Goal: Transaction & Acquisition: Obtain resource

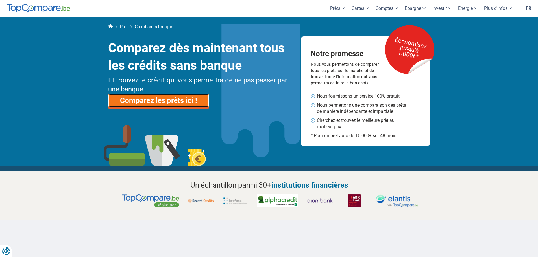
click at [149, 99] on link "Comparez les prêts ici !" at bounding box center [158, 101] width 101 height 14
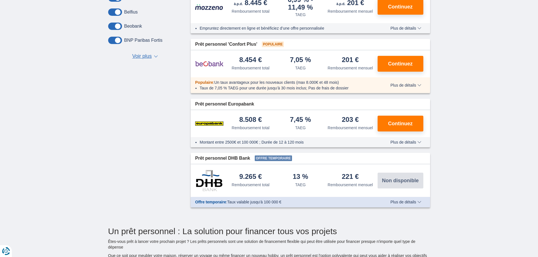
scroll to position [282, 0]
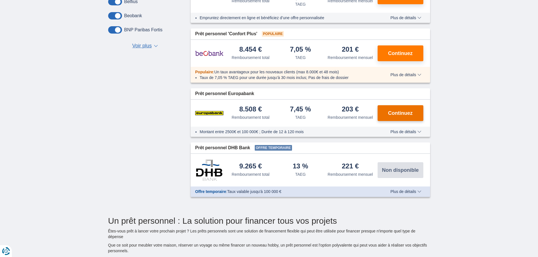
click at [404, 114] on span "Continuez" at bounding box center [400, 113] width 25 height 5
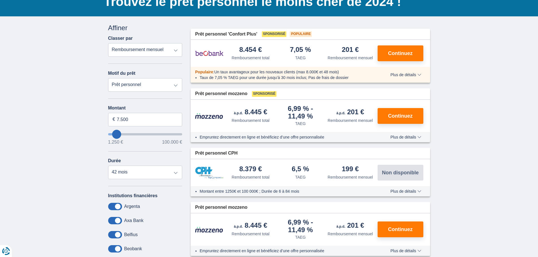
scroll to position [0, 0]
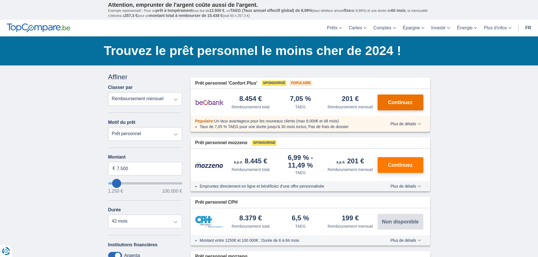
click at [403, 102] on span "Continuez" at bounding box center [400, 102] width 25 height 5
